Goal: Information Seeking & Learning: Learn about a topic

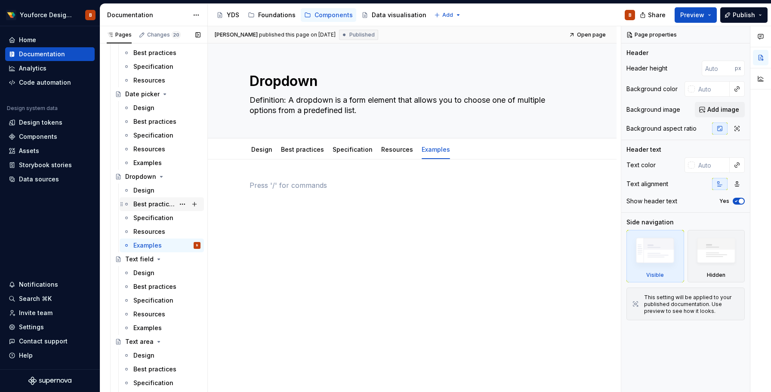
scroll to position [1979, 0]
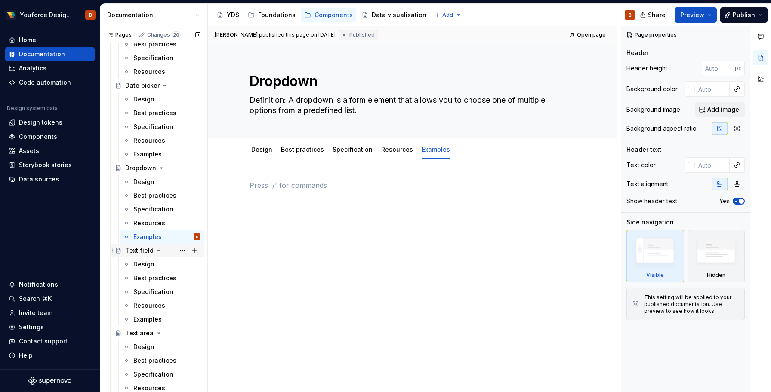
click at [134, 251] on div "Text field" at bounding box center [139, 250] width 28 height 9
click at [147, 321] on div "Examples" at bounding box center [147, 319] width 28 height 9
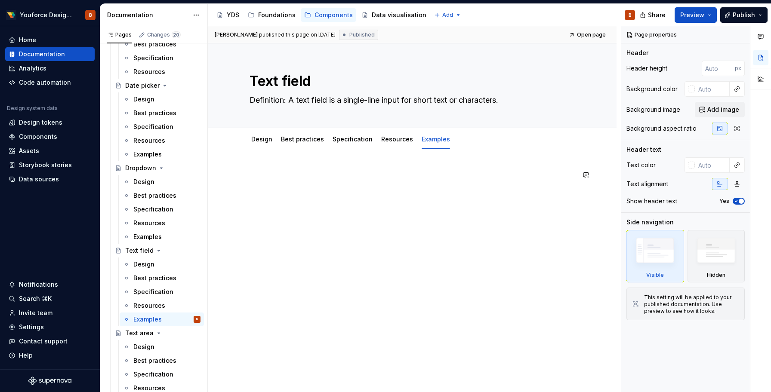
click at [285, 168] on div "[PERSON_NAME] published this page on [DATE] Published Open page Text field Defi…" at bounding box center [414, 209] width 413 height 366
type textarea "*"
click at [257, 167] on div at bounding box center [412, 240] width 409 height 182
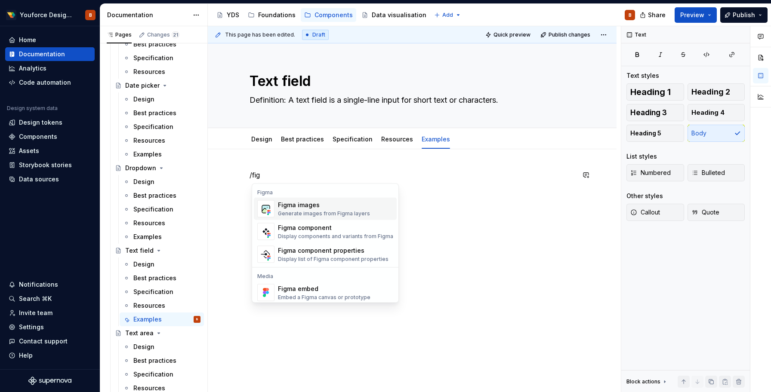
click at [290, 207] on div "Figma images" at bounding box center [324, 205] width 92 height 9
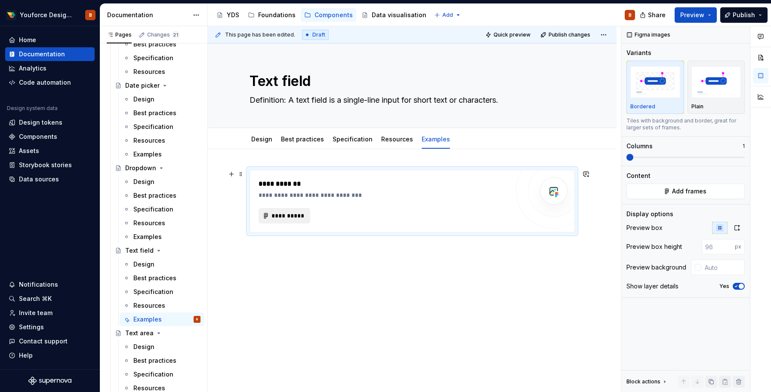
click at [287, 218] on span "**********" at bounding box center [288, 216] width 34 height 9
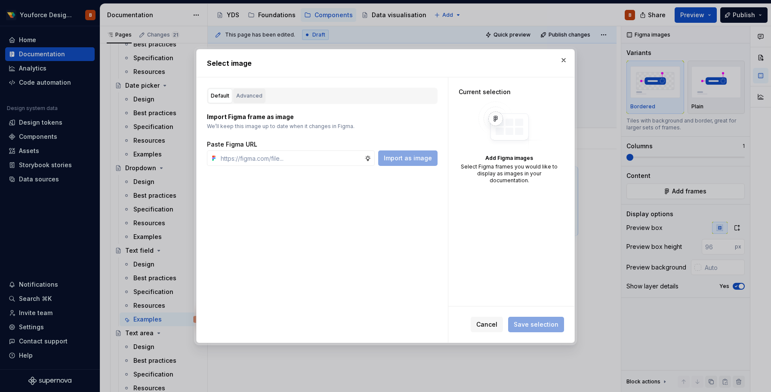
click at [247, 101] on button "Advanced" at bounding box center [249, 96] width 32 height 15
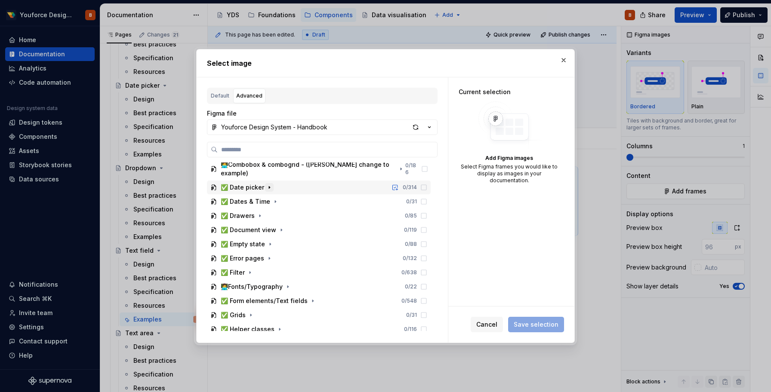
scroll to position [92, 0]
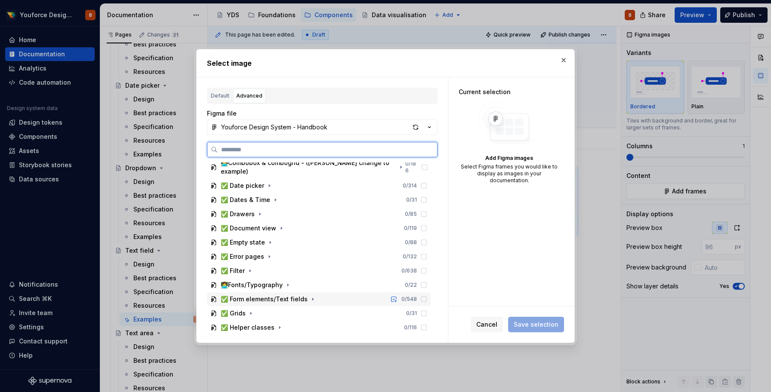
click at [252, 295] on div "✅ Form elements/Text fields" at bounding box center [264, 299] width 87 height 9
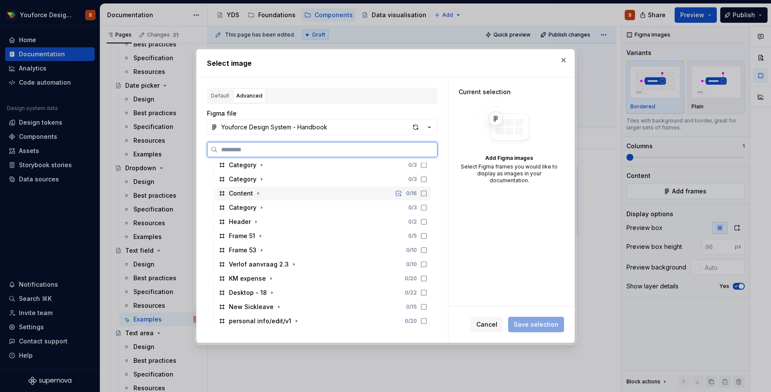
scroll to position [520, 0]
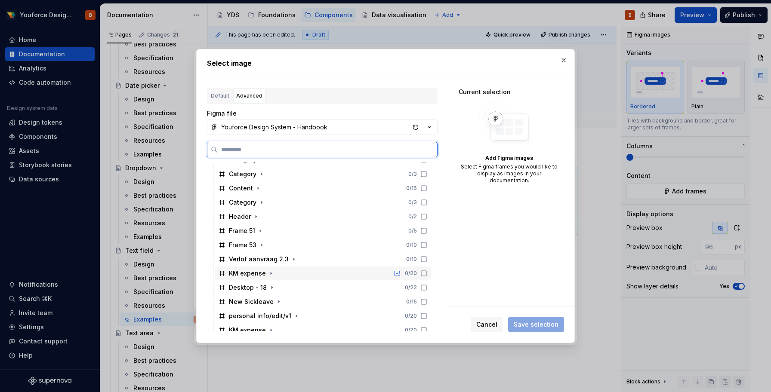
click at [280, 270] on div "KM expense 0 / 20" at bounding box center [322, 274] width 215 height 14
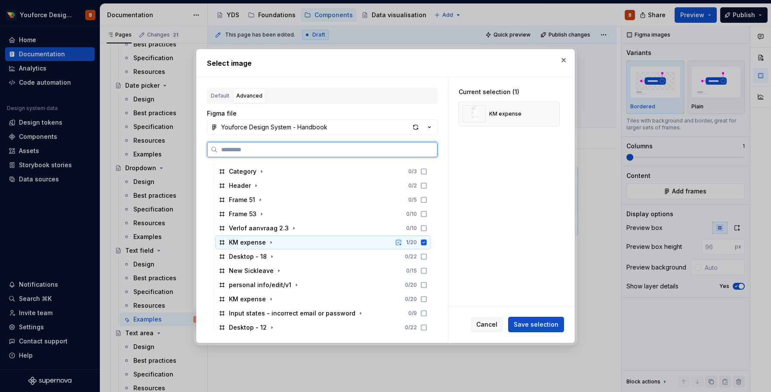
scroll to position [554, 0]
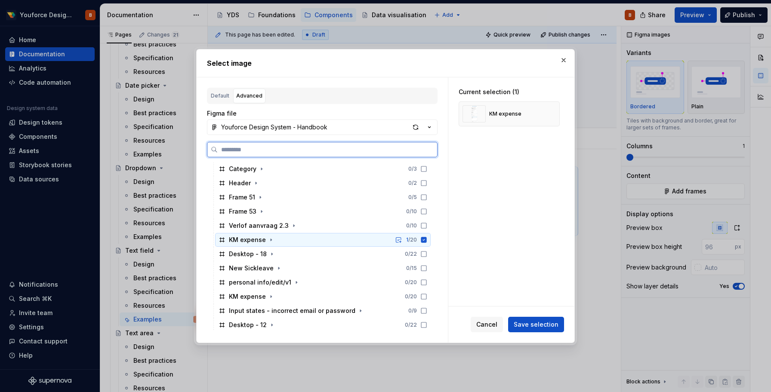
click at [427, 240] on icon at bounding box center [424, 240] width 6 height 6
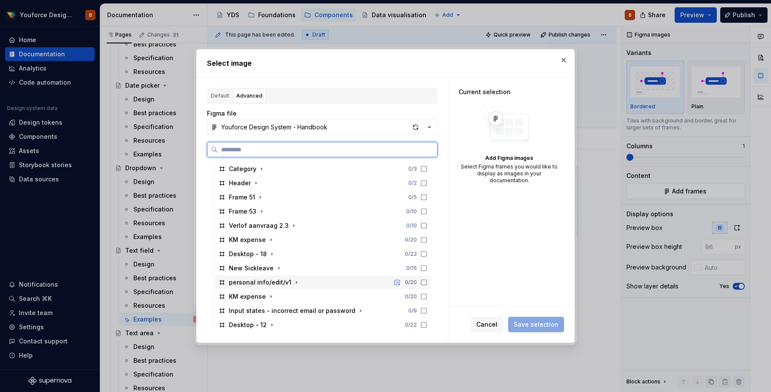
click at [427, 283] on icon at bounding box center [423, 282] width 7 height 7
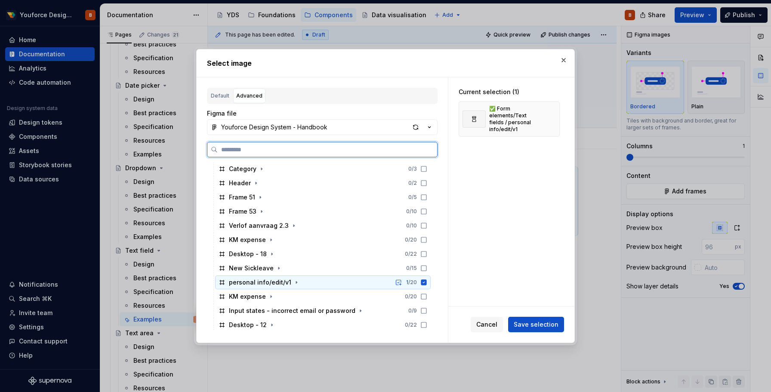
scroll to position [554, 0]
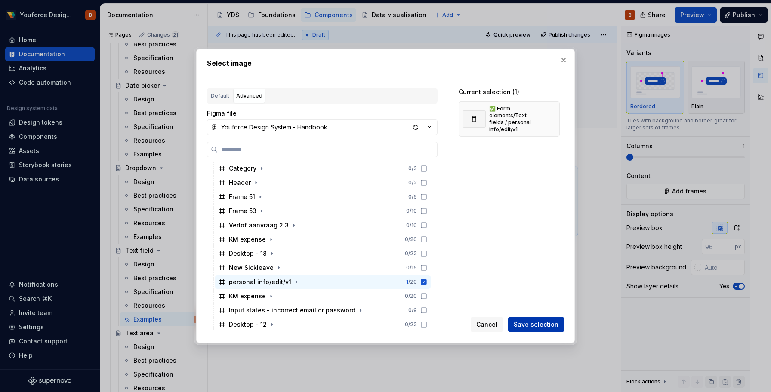
click at [525, 323] on span "Save selection" at bounding box center [536, 324] width 45 height 9
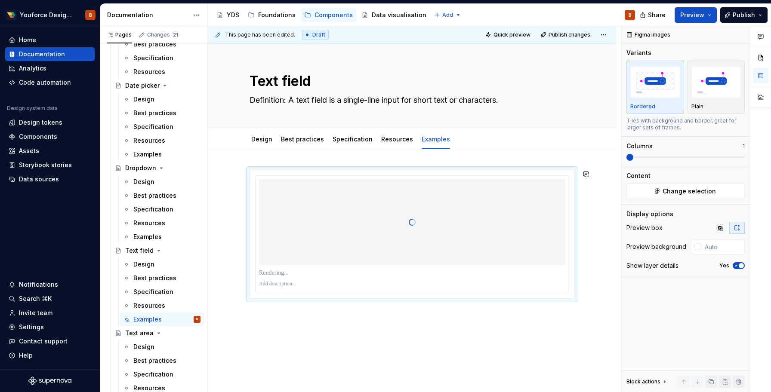
click at [258, 158] on div at bounding box center [412, 288] width 409 height 278
click at [264, 156] on div at bounding box center [412, 288] width 409 height 278
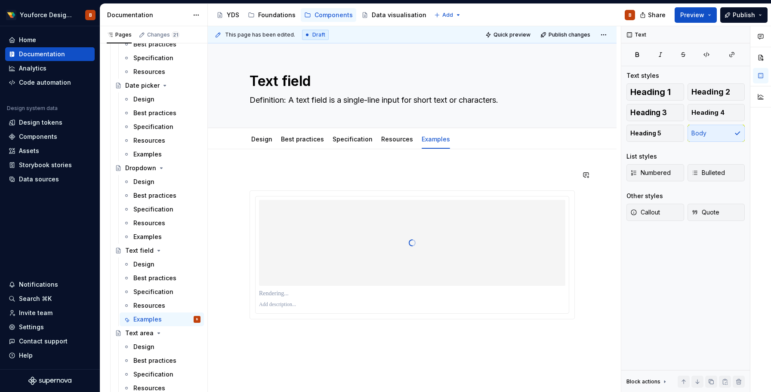
click at [265, 160] on div at bounding box center [412, 298] width 409 height 298
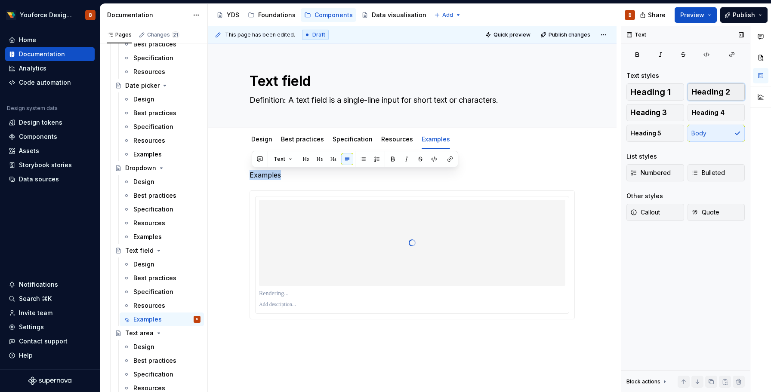
click at [698, 88] on span "Heading 2" at bounding box center [710, 92] width 39 height 9
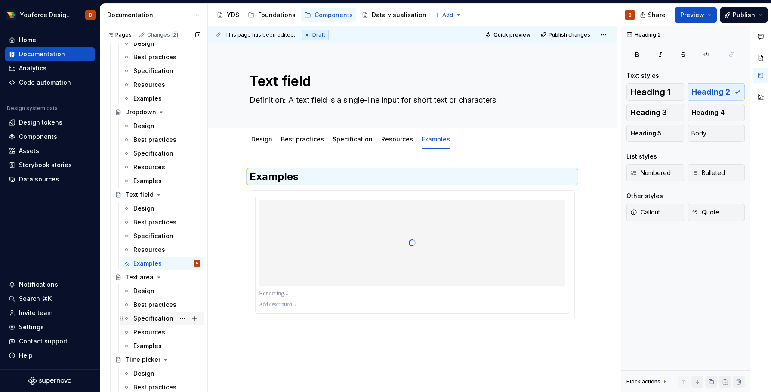
scroll to position [2044, 0]
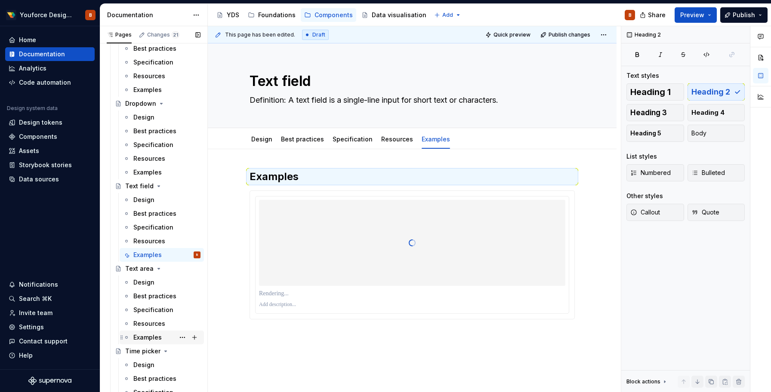
click at [142, 335] on div "Examples" at bounding box center [147, 337] width 28 height 9
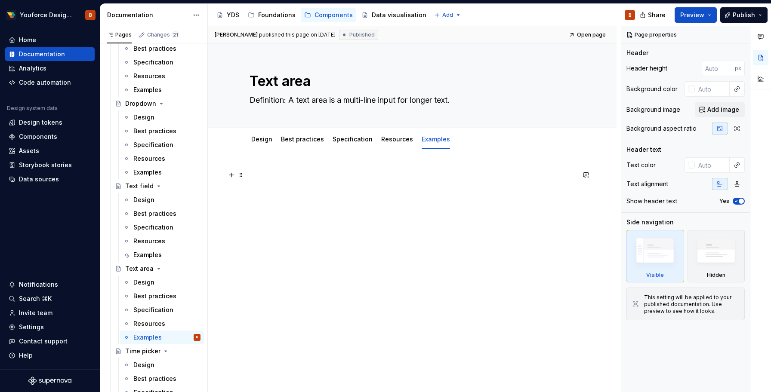
click at [266, 172] on p at bounding box center [411, 175] width 325 height 10
type textarea "*"
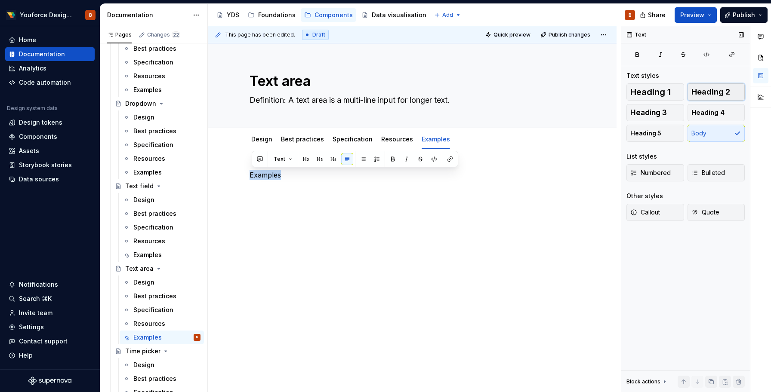
click at [712, 97] on button "Heading 2" at bounding box center [716, 91] width 58 height 17
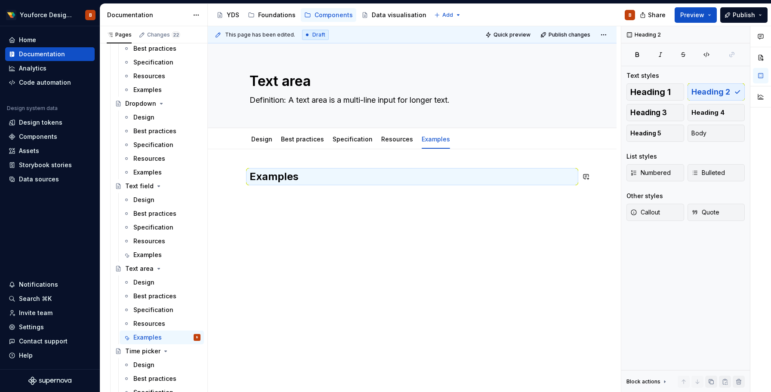
click at [324, 204] on div "Examples" at bounding box center [411, 191] width 325 height 43
click at [302, 201] on div "Examples" at bounding box center [411, 186] width 325 height 33
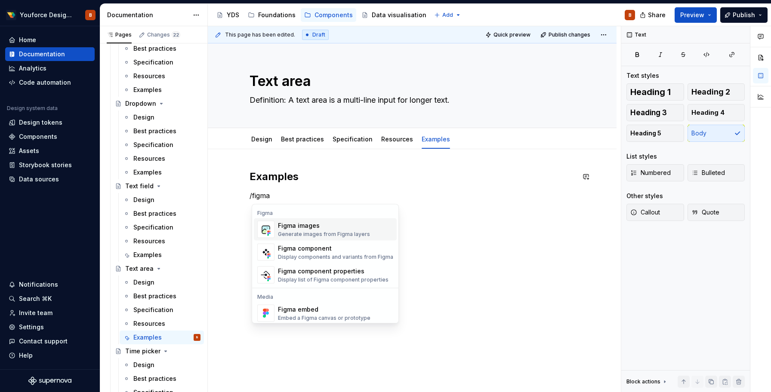
click at [287, 227] on div "Figma images" at bounding box center [324, 226] width 92 height 9
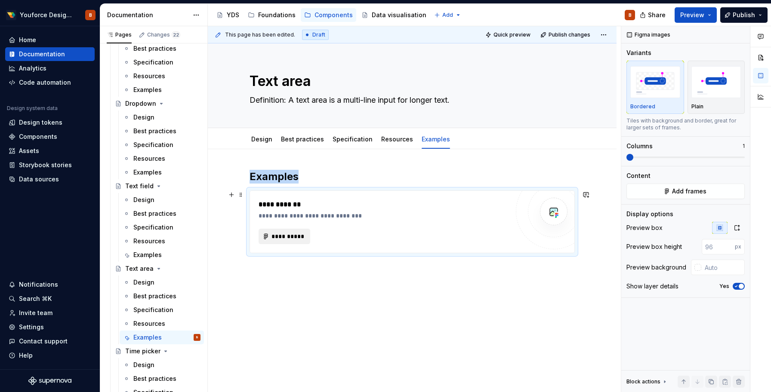
click at [284, 238] on span "**********" at bounding box center [288, 236] width 34 height 9
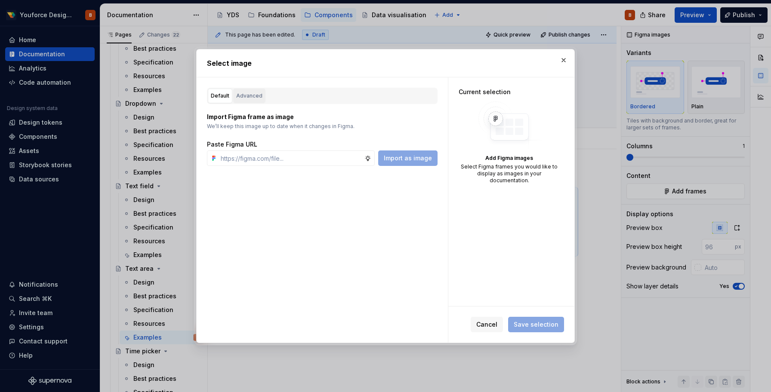
click at [243, 98] on div "Advanced" at bounding box center [249, 96] width 26 height 9
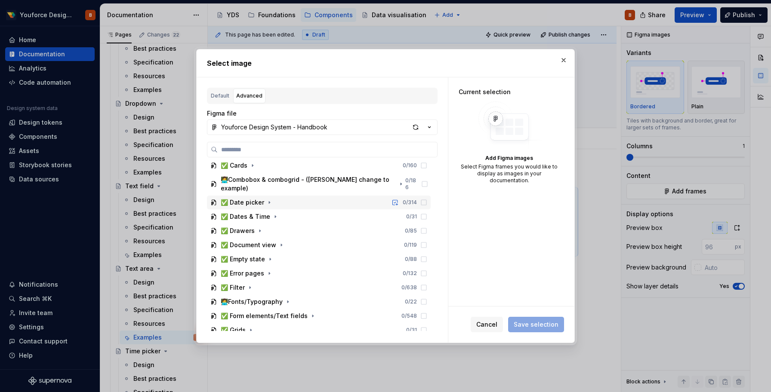
scroll to position [92, 0]
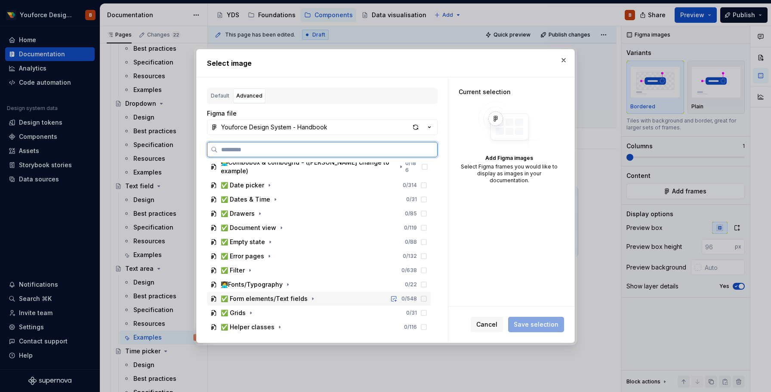
click at [272, 295] on div "✅ Form elements/Text fields" at bounding box center [264, 299] width 87 height 9
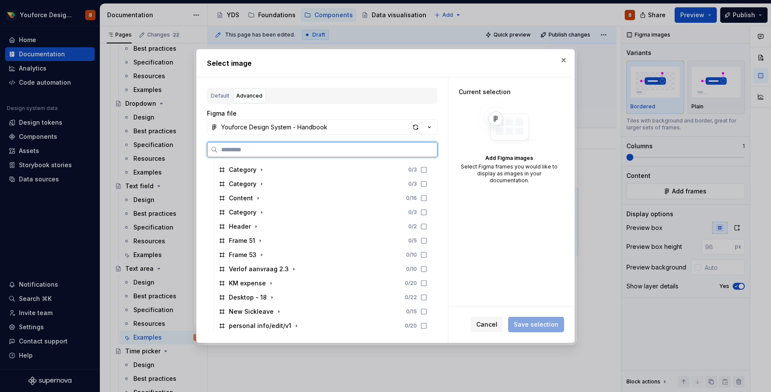
scroll to position [511, 0]
click at [431, 268] on div "Verlof aanvraag 2.3 0 / 10" at bounding box center [322, 269] width 215 height 14
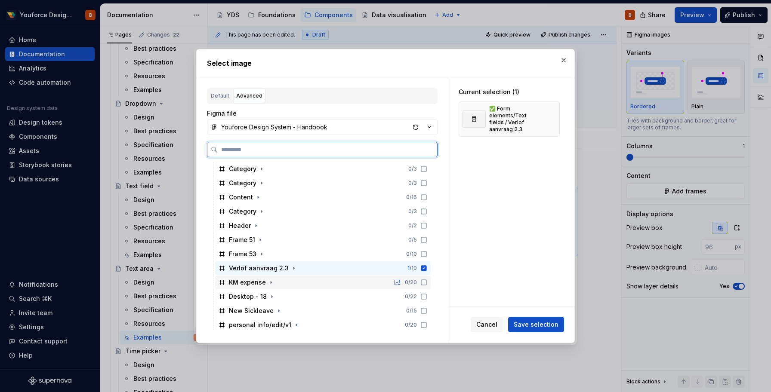
click at [427, 283] on icon at bounding box center [423, 282] width 7 height 7
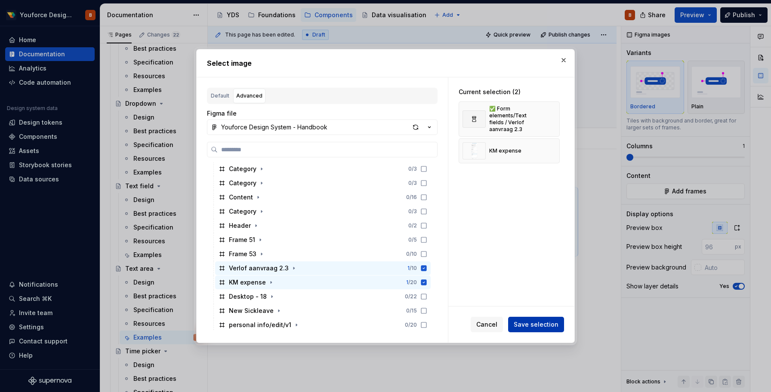
click at [525, 327] on span "Save selection" at bounding box center [536, 324] width 45 height 9
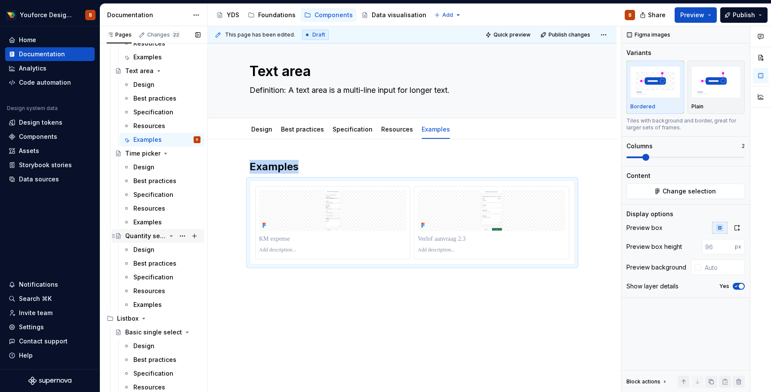
scroll to position [2243, 0]
click at [137, 305] on div "Examples" at bounding box center [147, 303] width 28 height 9
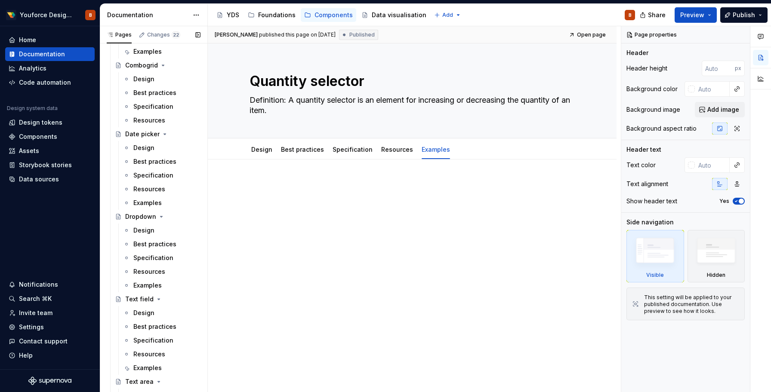
scroll to position [1923, 0]
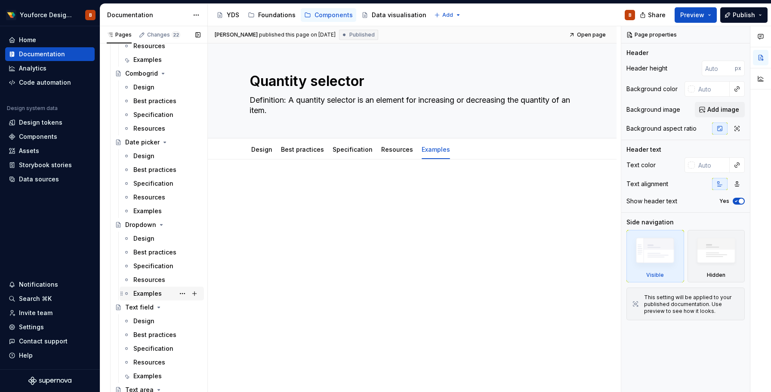
click at [147, 295] on div "Examples" at bounding box center [147, 293] width 28 height 9
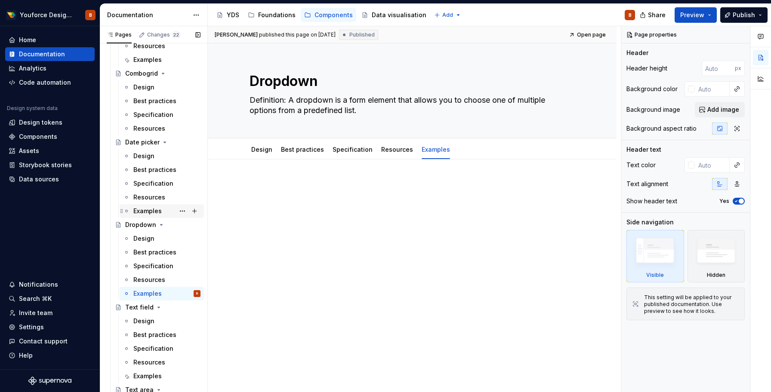
click at [147, 212] on div "Examples" at bounding box center [147, 211] width 28 height 9
type textarea "*"
